Goal: Task Accomplishment & Management: Use online tool/utility

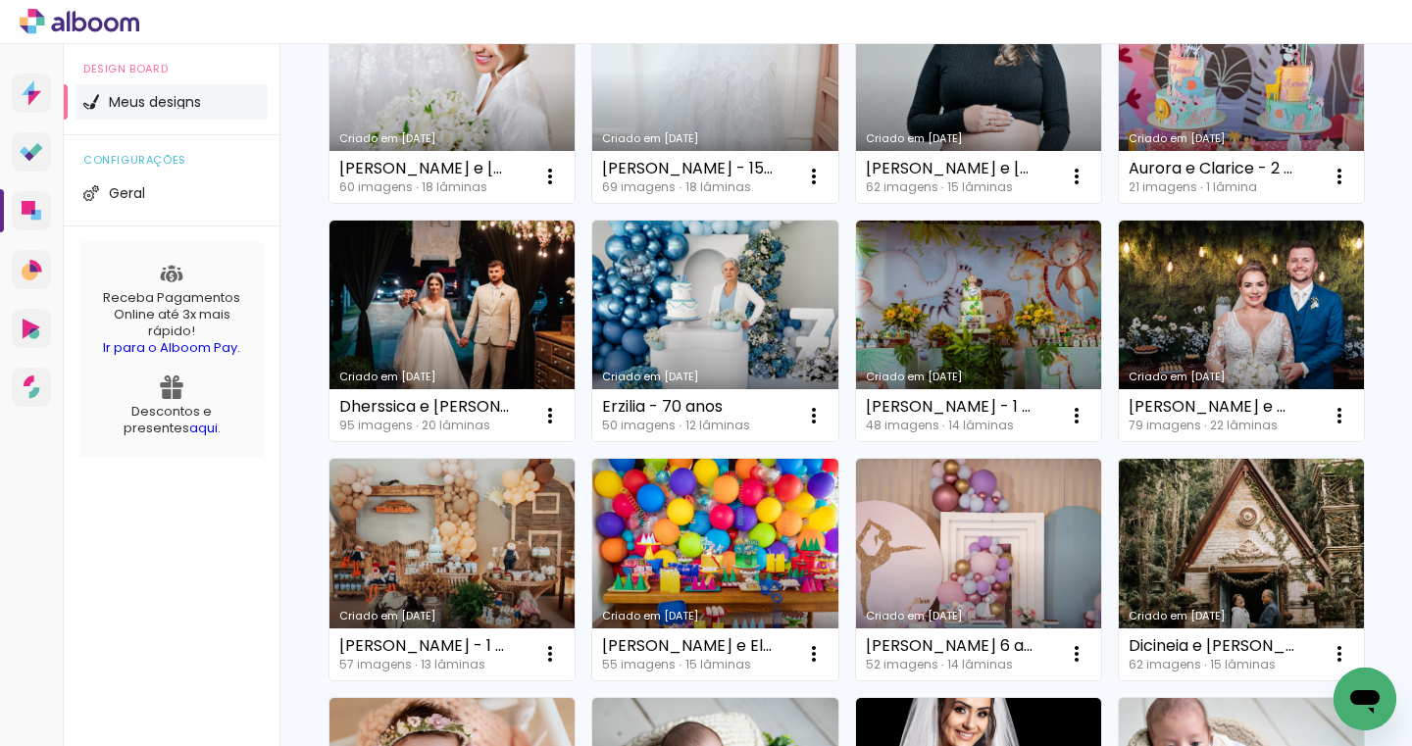
scroll to position [260, 0]
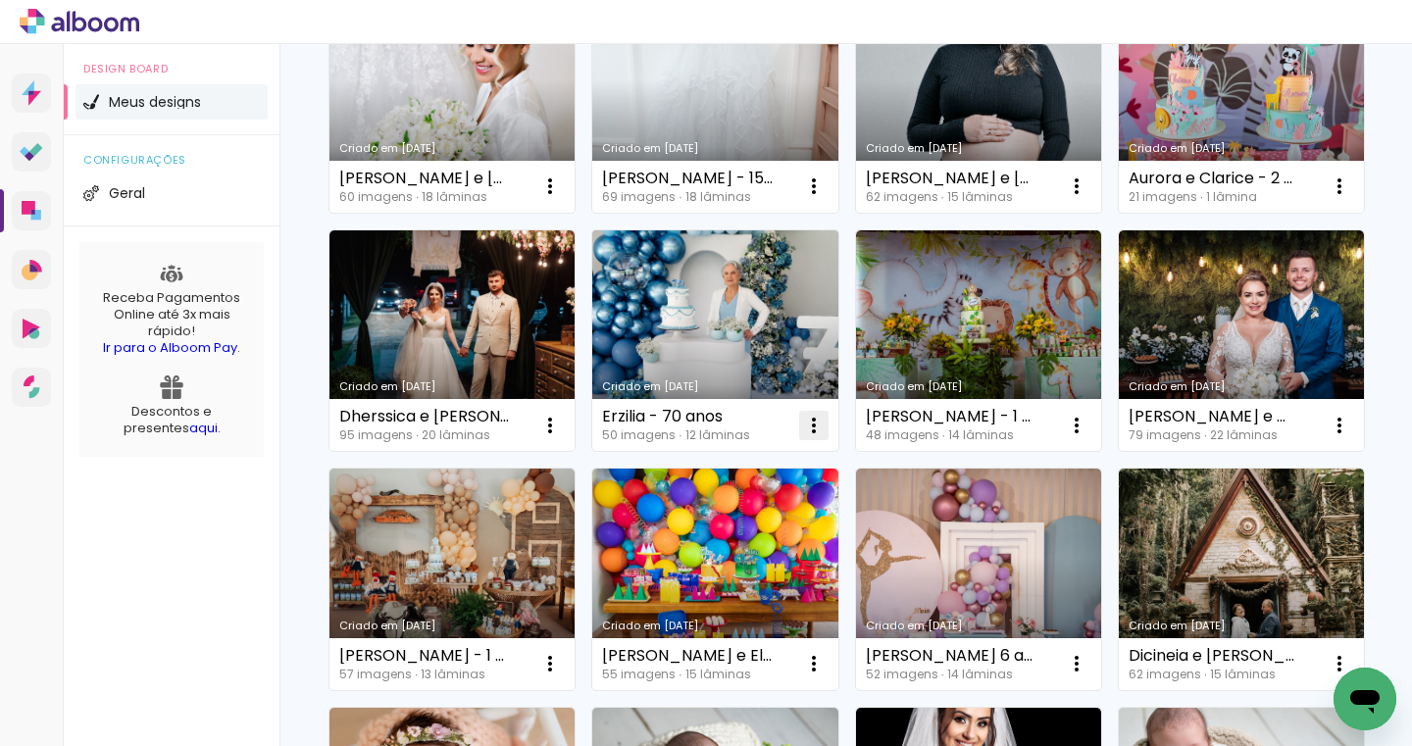
click at [562, 198] on iron-icon at bounding box center [551, 187] width 24 height 24
